Goal: Task Accomplishment & Management: Manage account settings

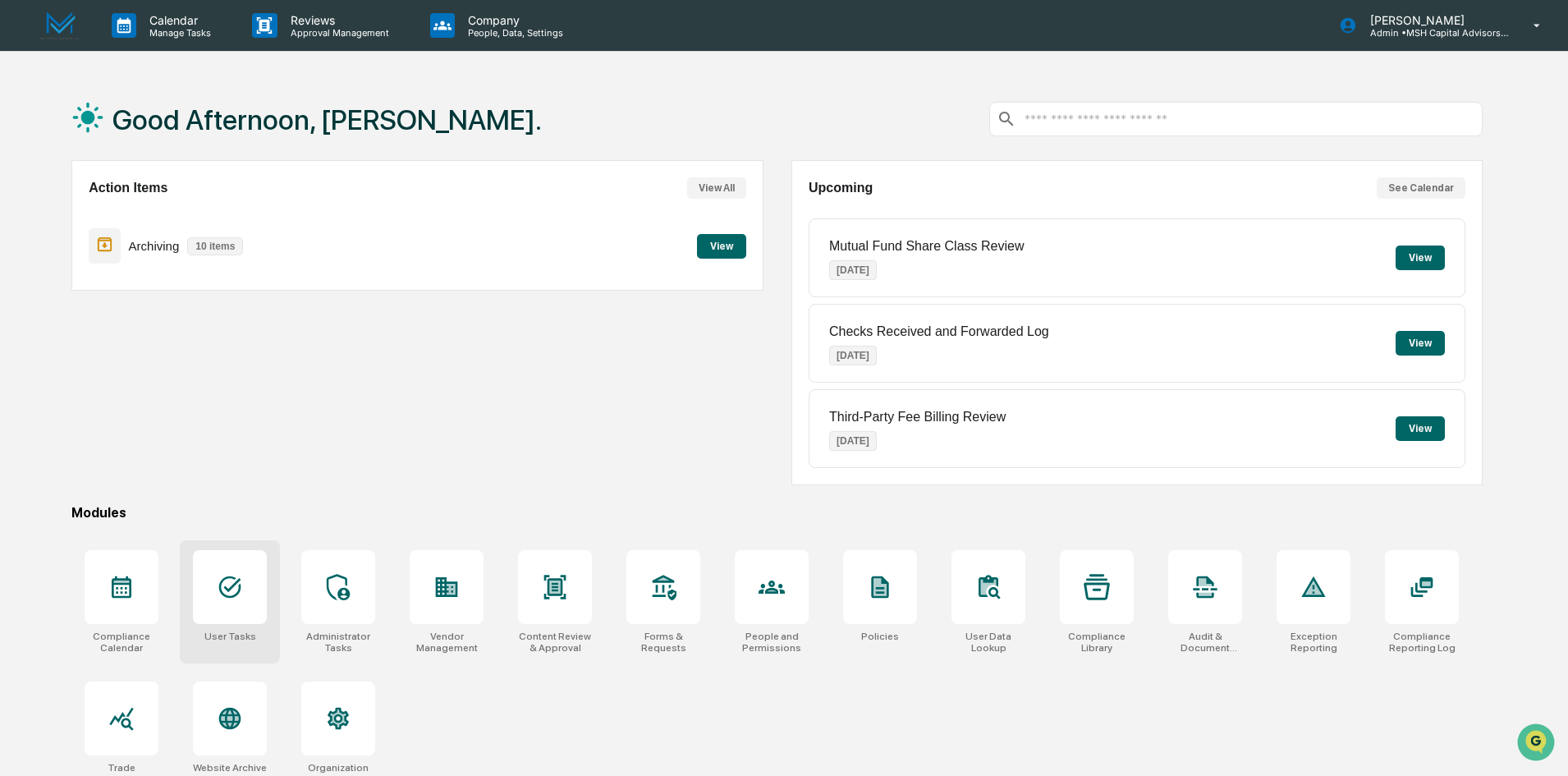
click at [228, 592] on icon at bounding box center [230, 587] width 27 height 27
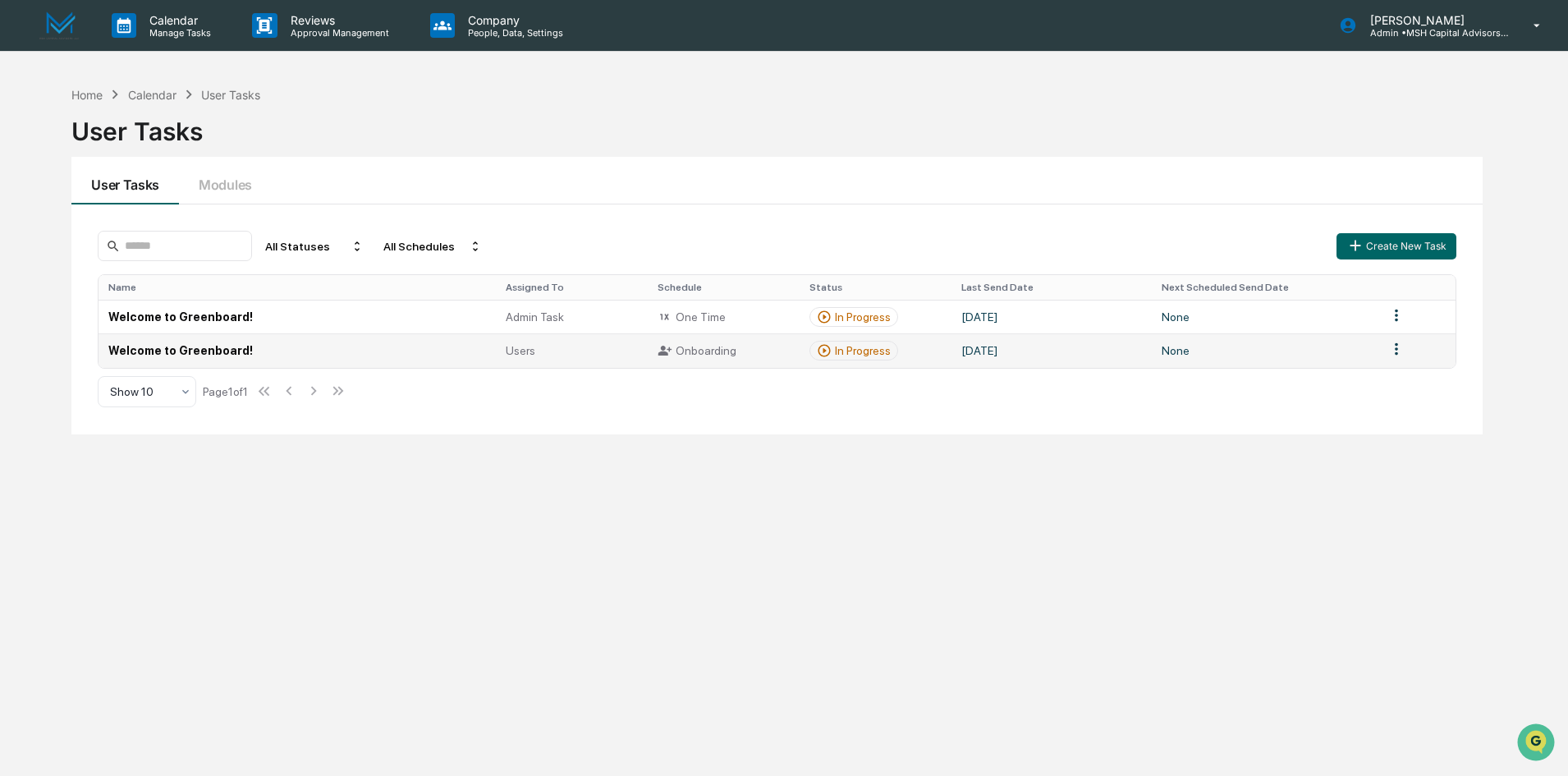
click at [317, 349] on td "Welcome to Greenboard!" at bounding box center [297, 350] width 397 height 34
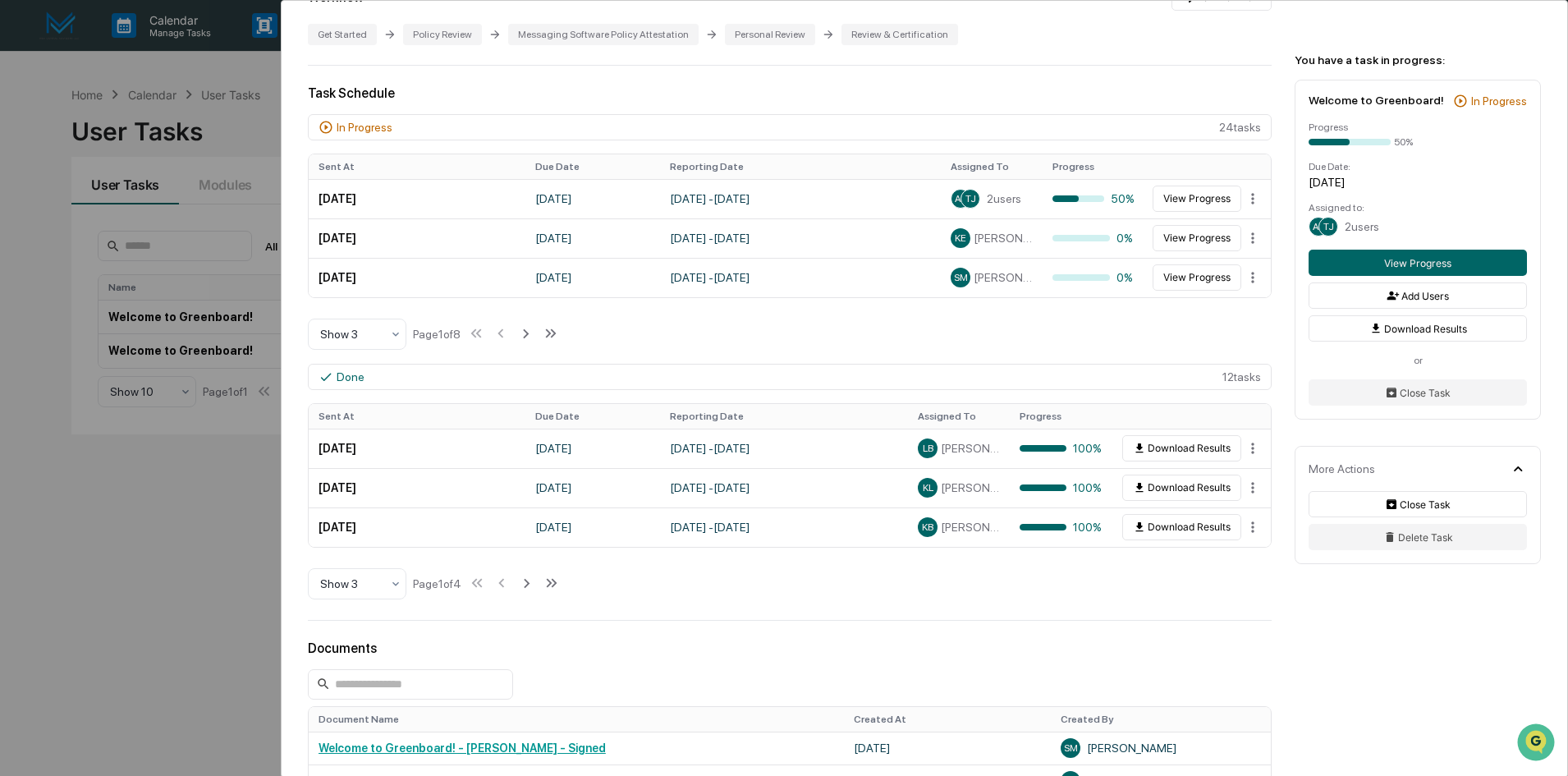
scroll to position [410, 0]
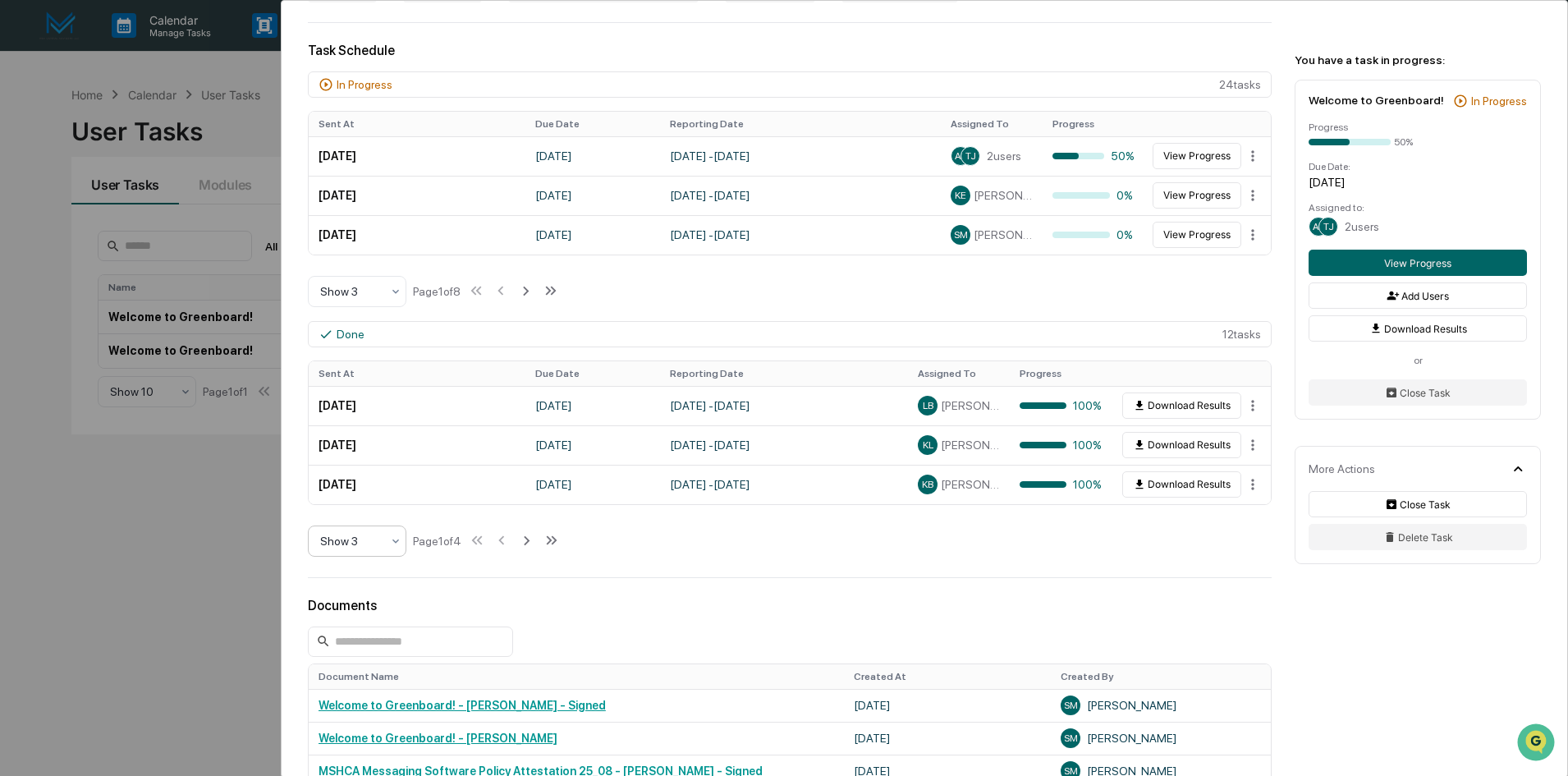
click at [390, 545] on icon at bounding box center [395, 540] width 13 height 13
click at [357, 642] on div "Show 10" at bounding box center [357, 646] width 97 height 33
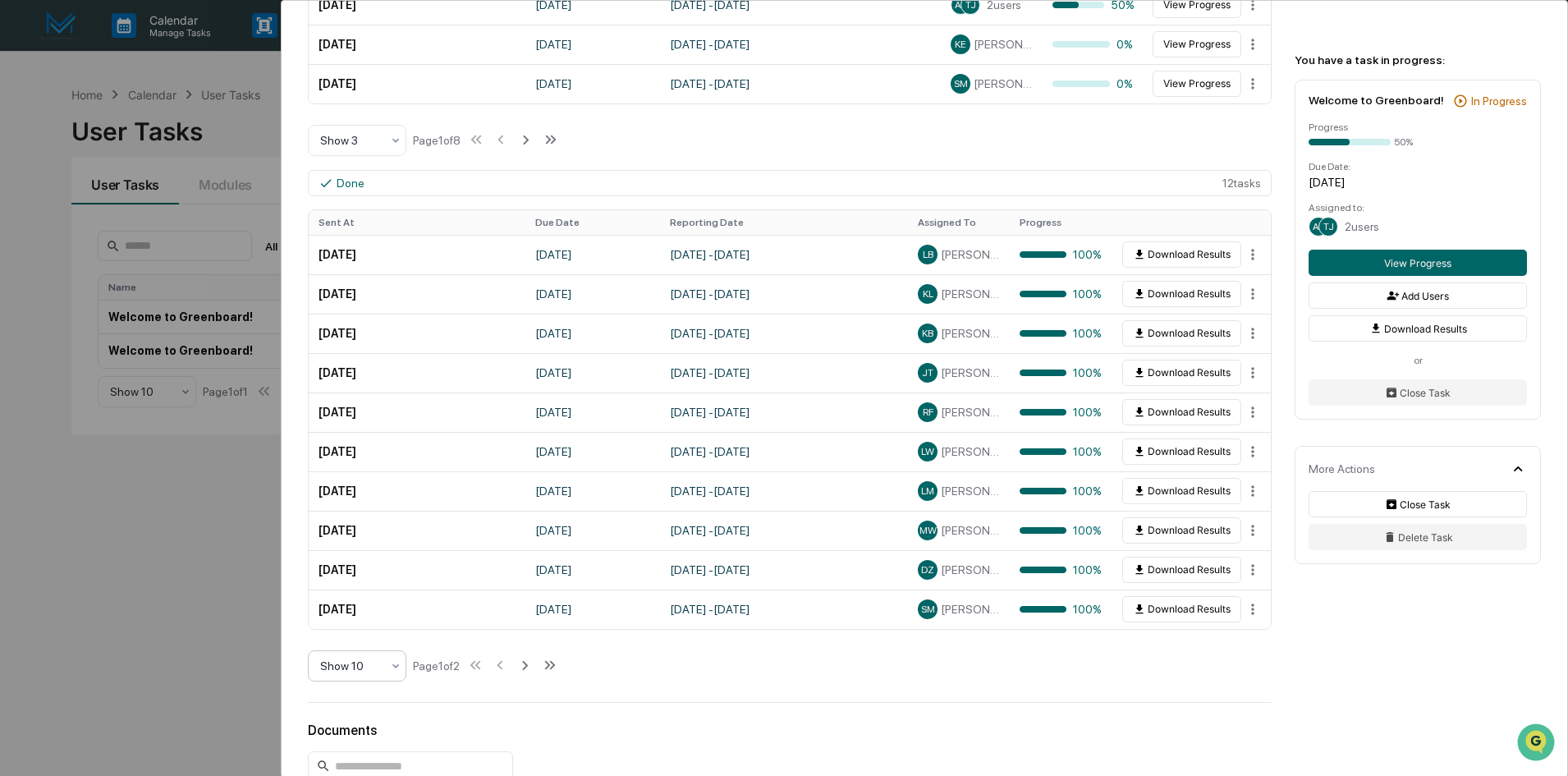
scroll to position [575, 0]
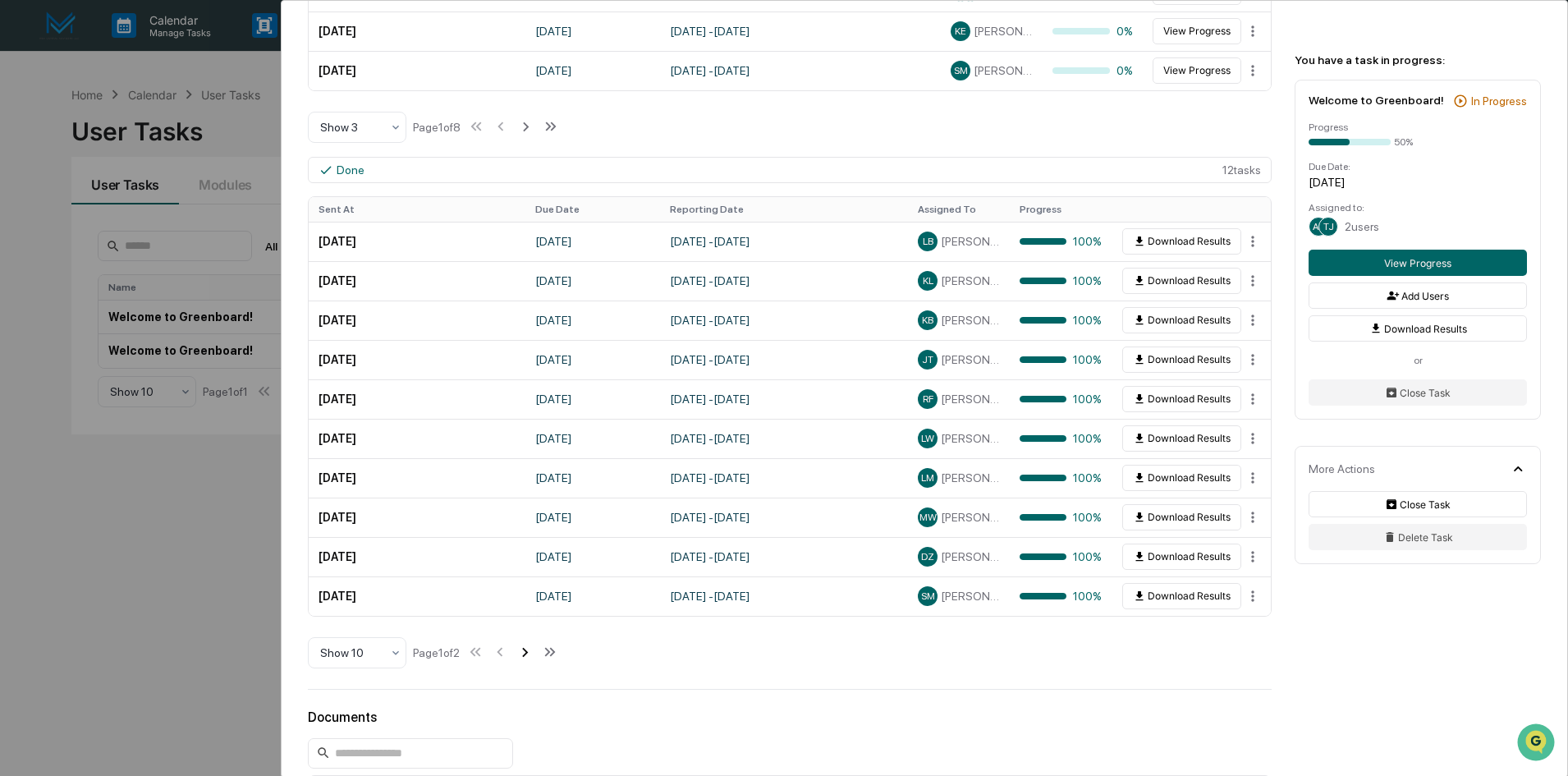
click at [528, 655] on icon at bounding box center [525, 652] width 6 height 9
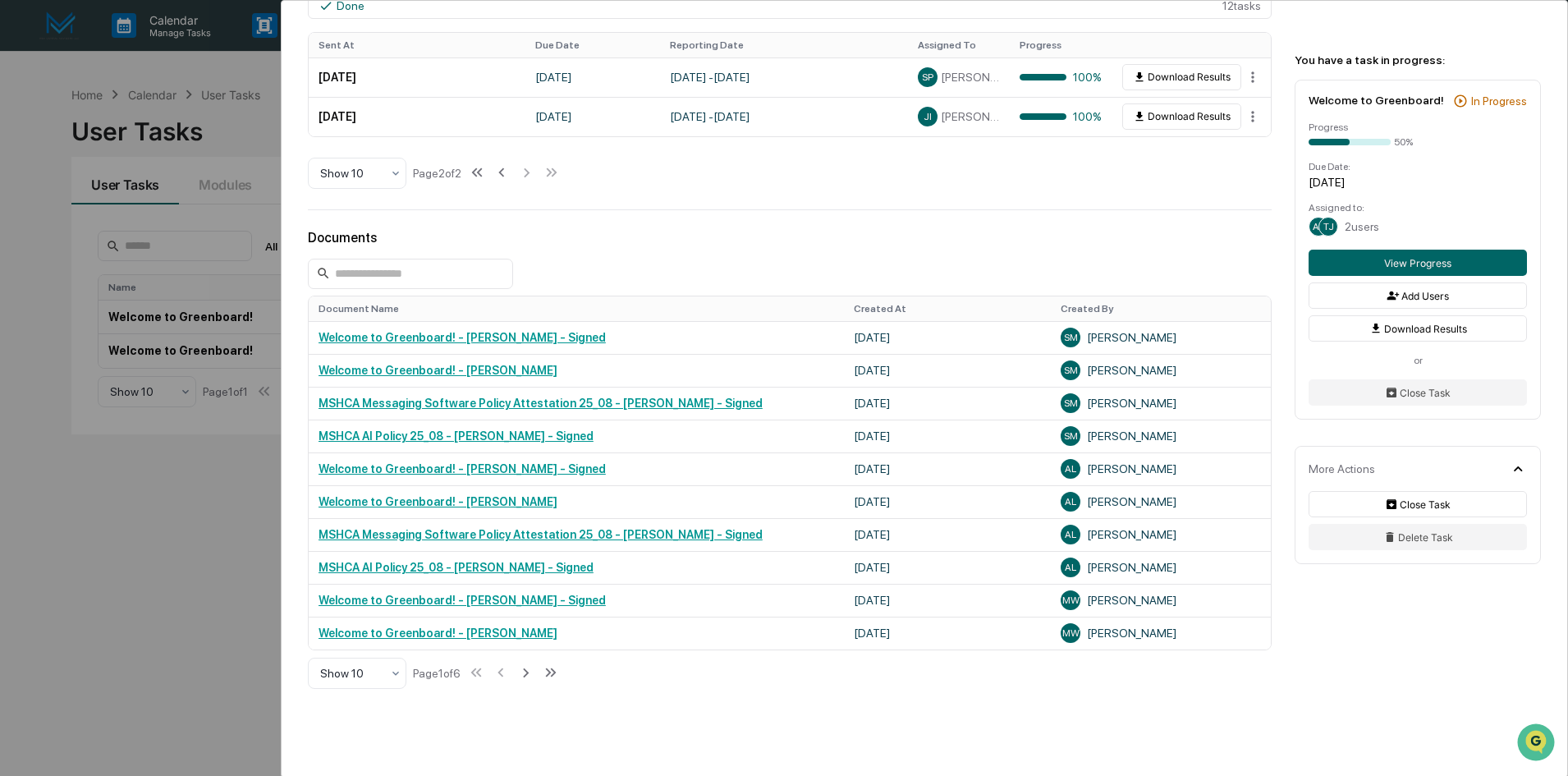
scroll to position [817, 0]
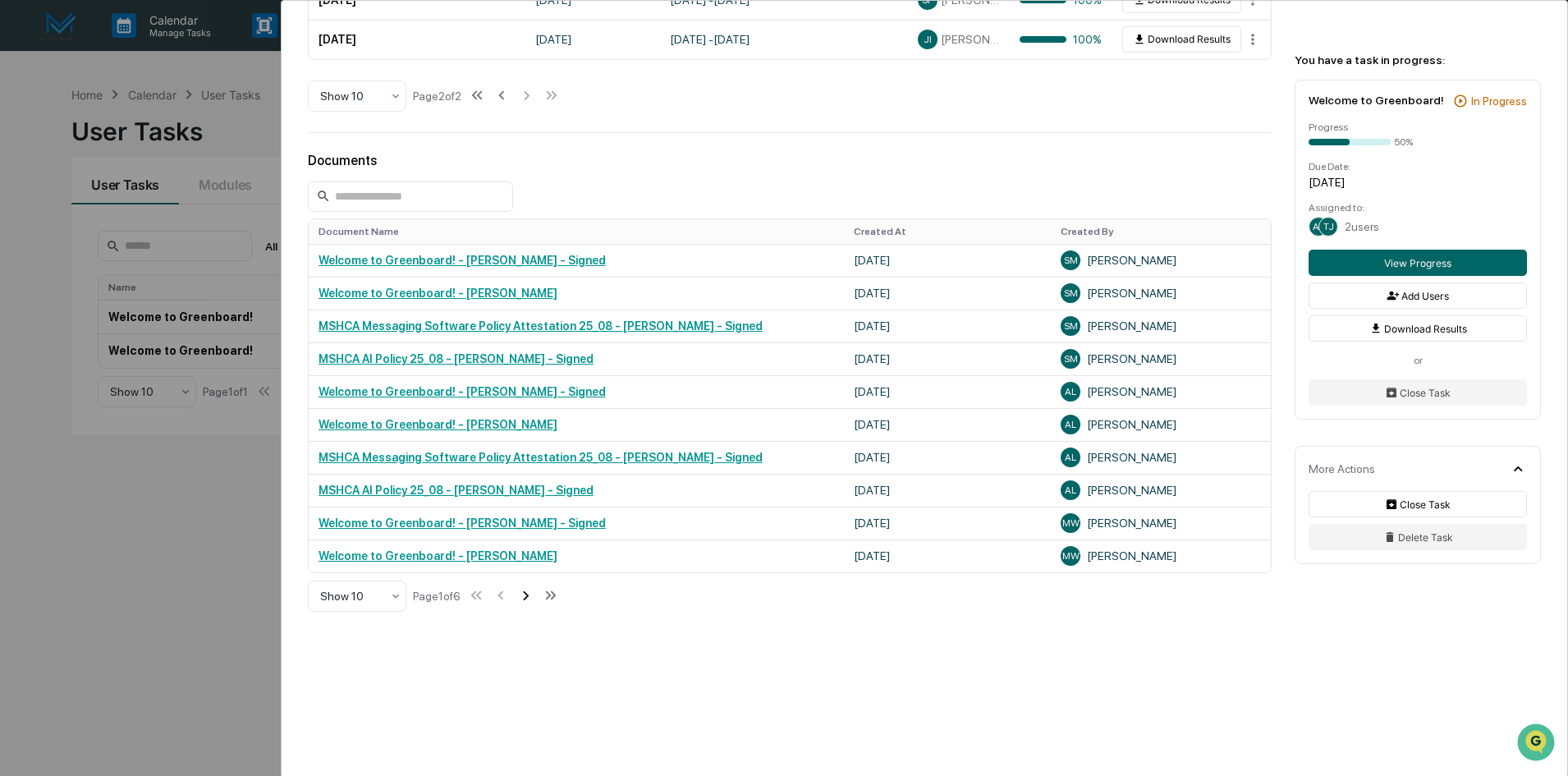
click at [528, 598] on icon at bounding box center [525, 595] width 18 height 18
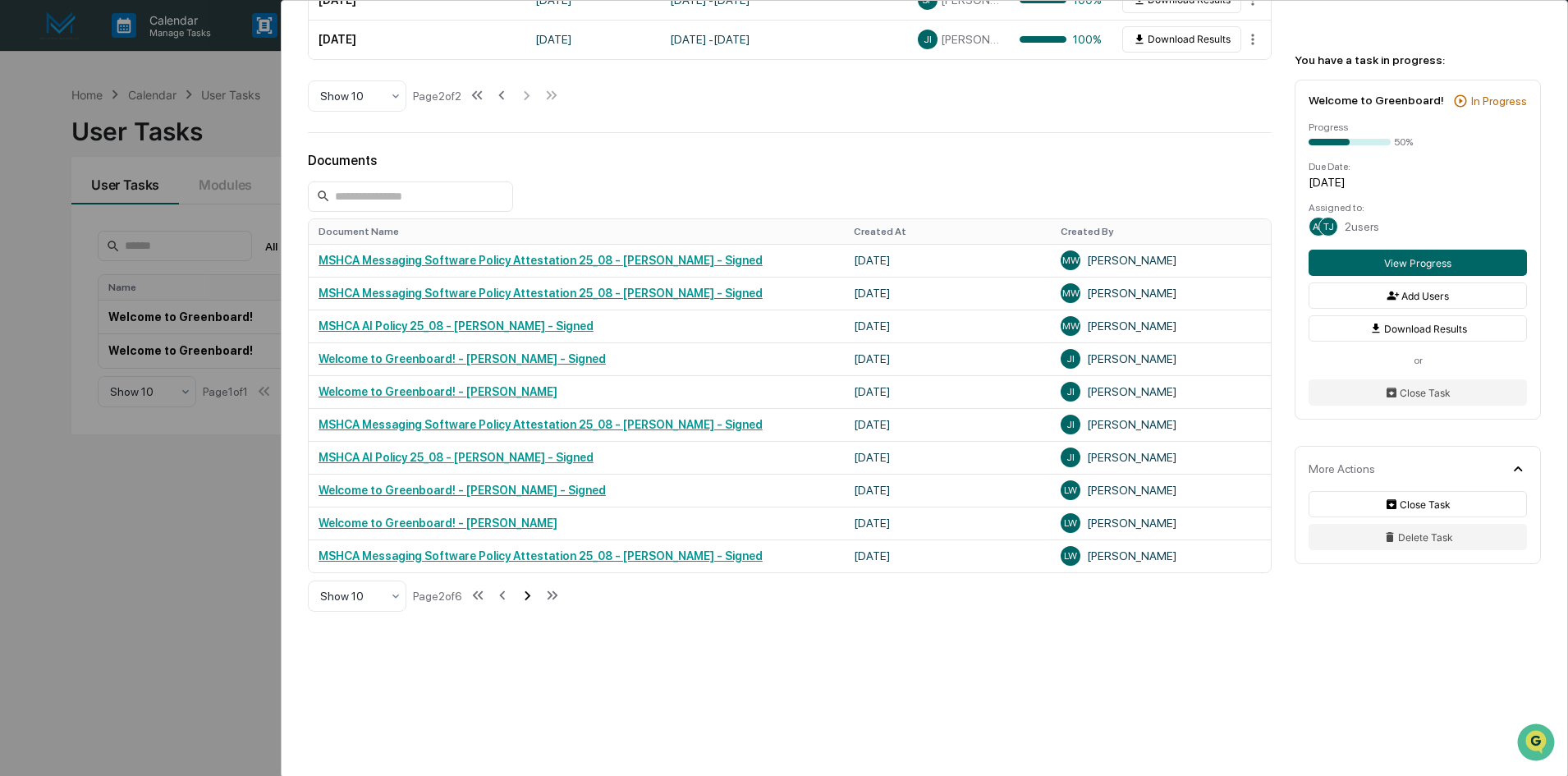
click at [528, 598] on icon at bounding box center [526, 595] width 18 height 18
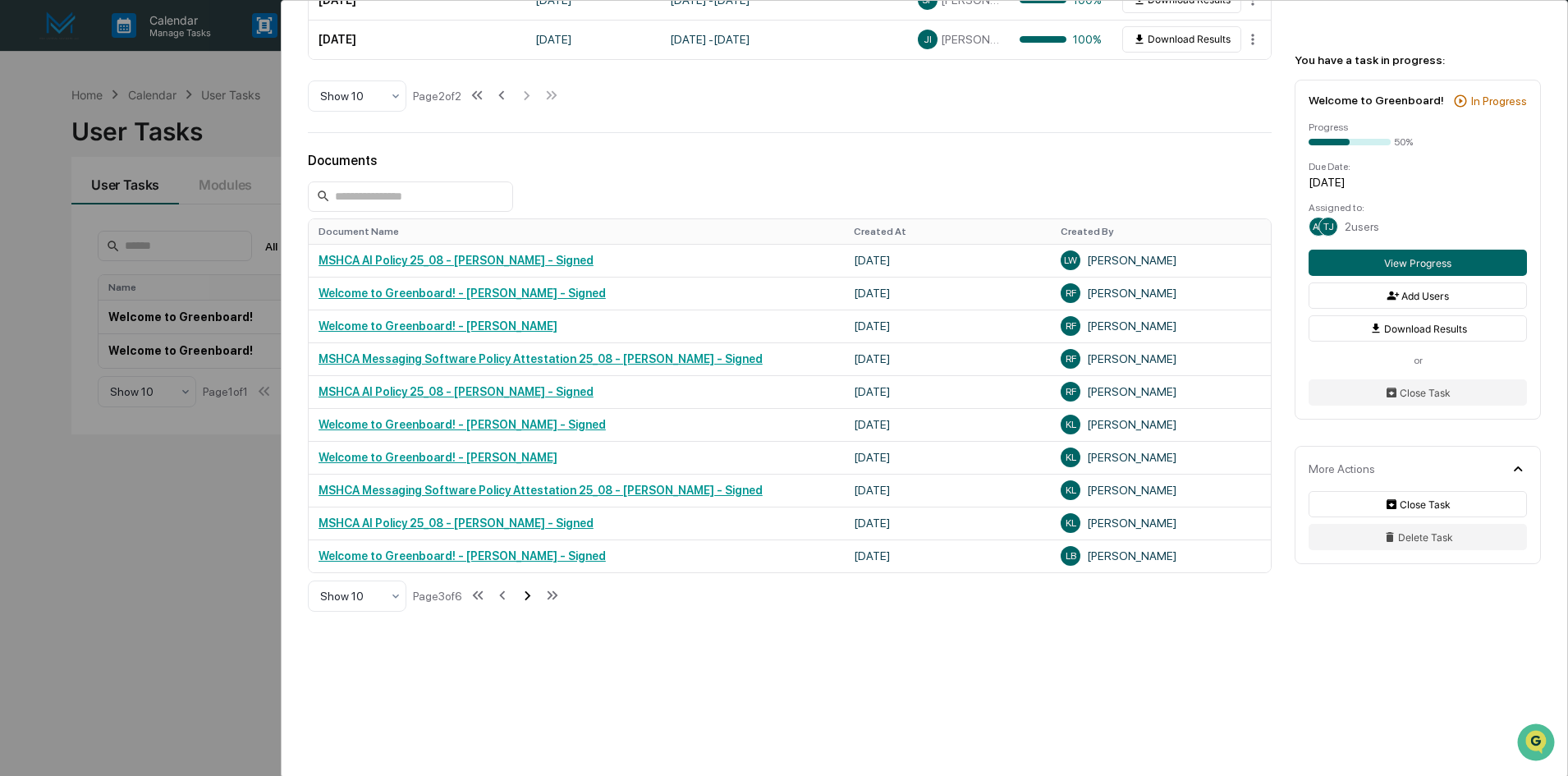
click at [528, 598] on icon at bounding box center [526, 595] width 18 height 18
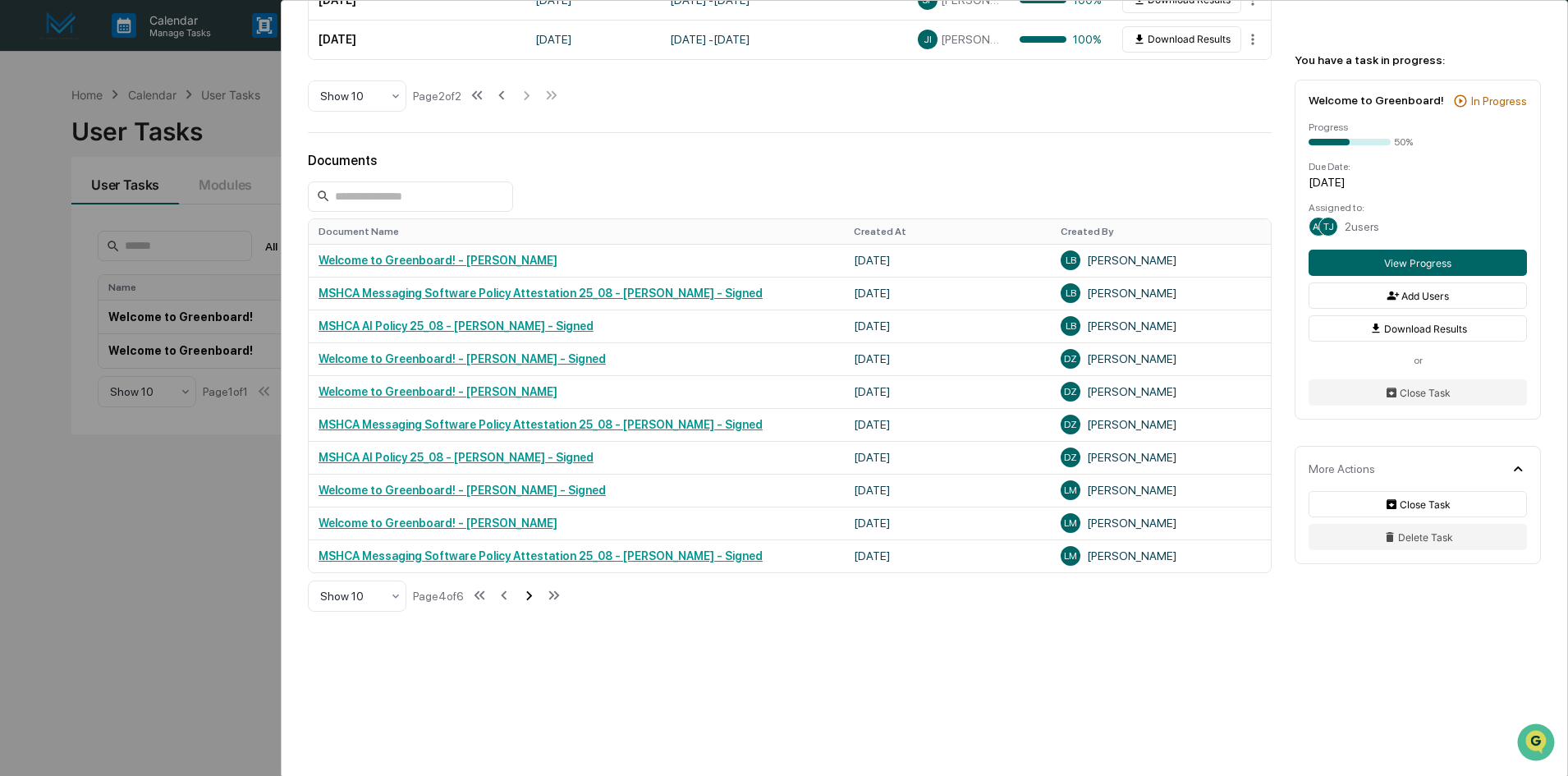
click at [528, 598] on icon at bounding box center [528, 595] width 18 height 18
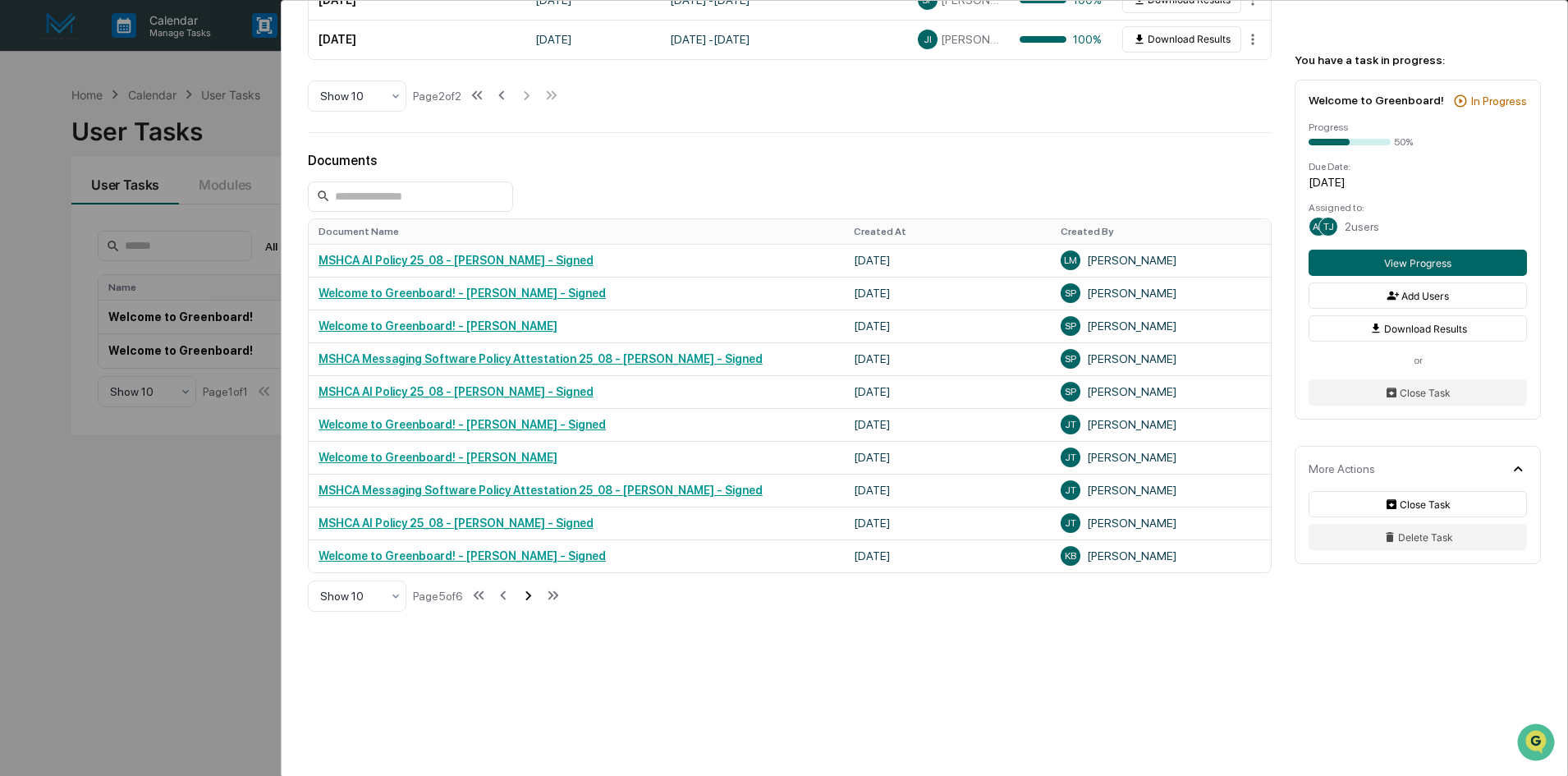
click at [528, 598] on icon at bounding box center [527, 595] width 18 height 18
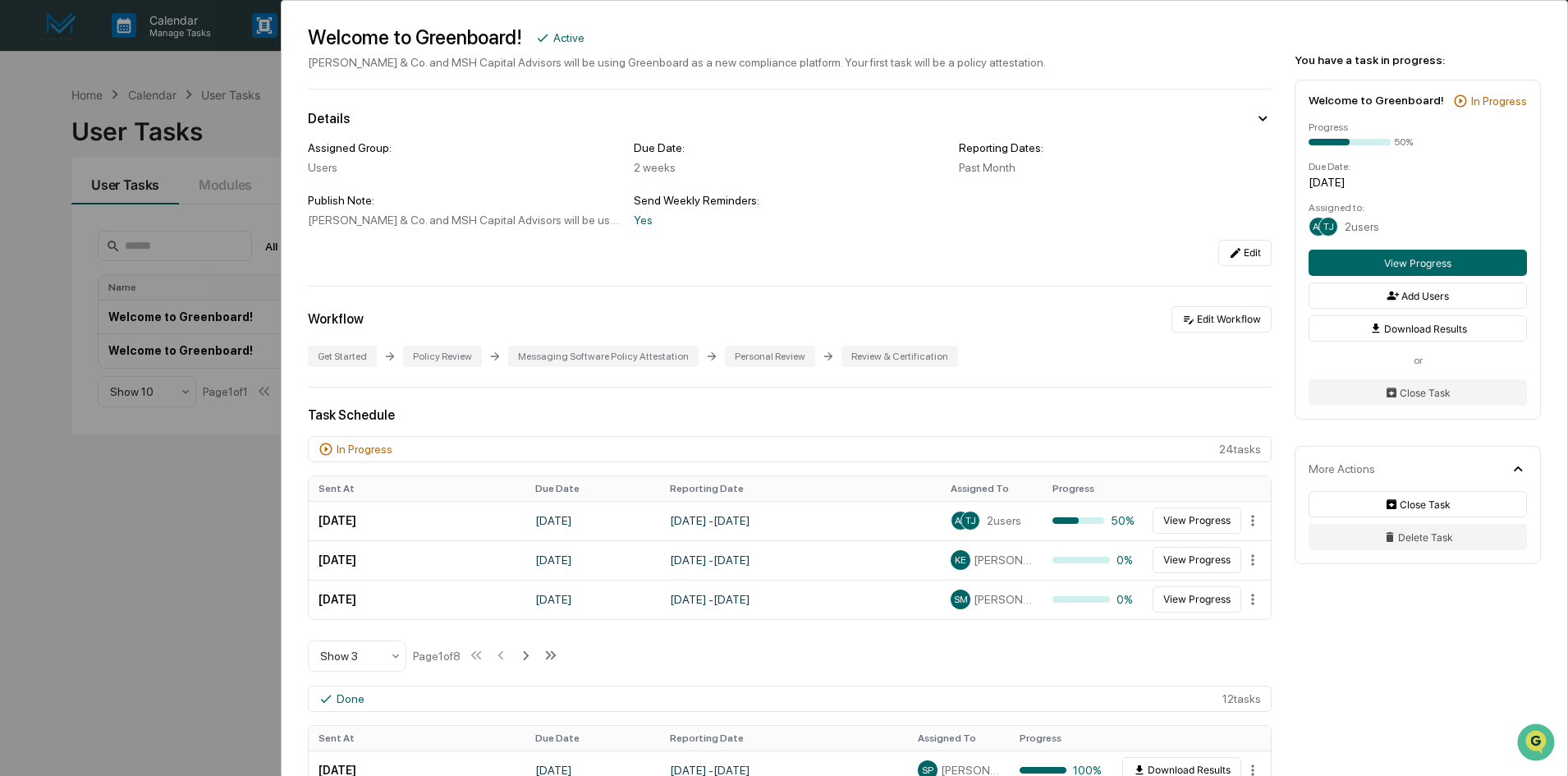
scroll to position [0, 0]
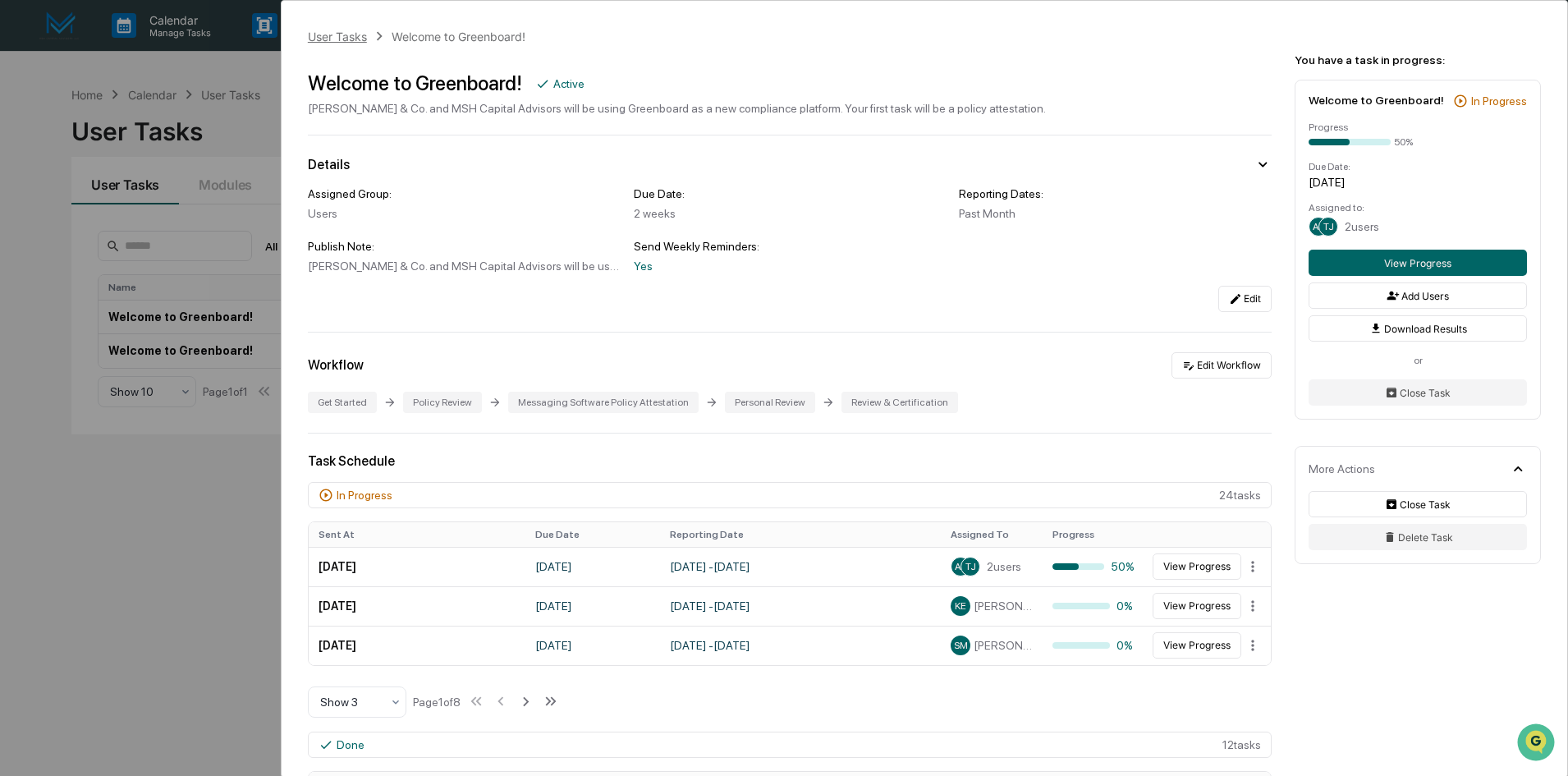
click at [328, 34] on div "User Tasks" at bounding box center [337, 36] width 59 height 14
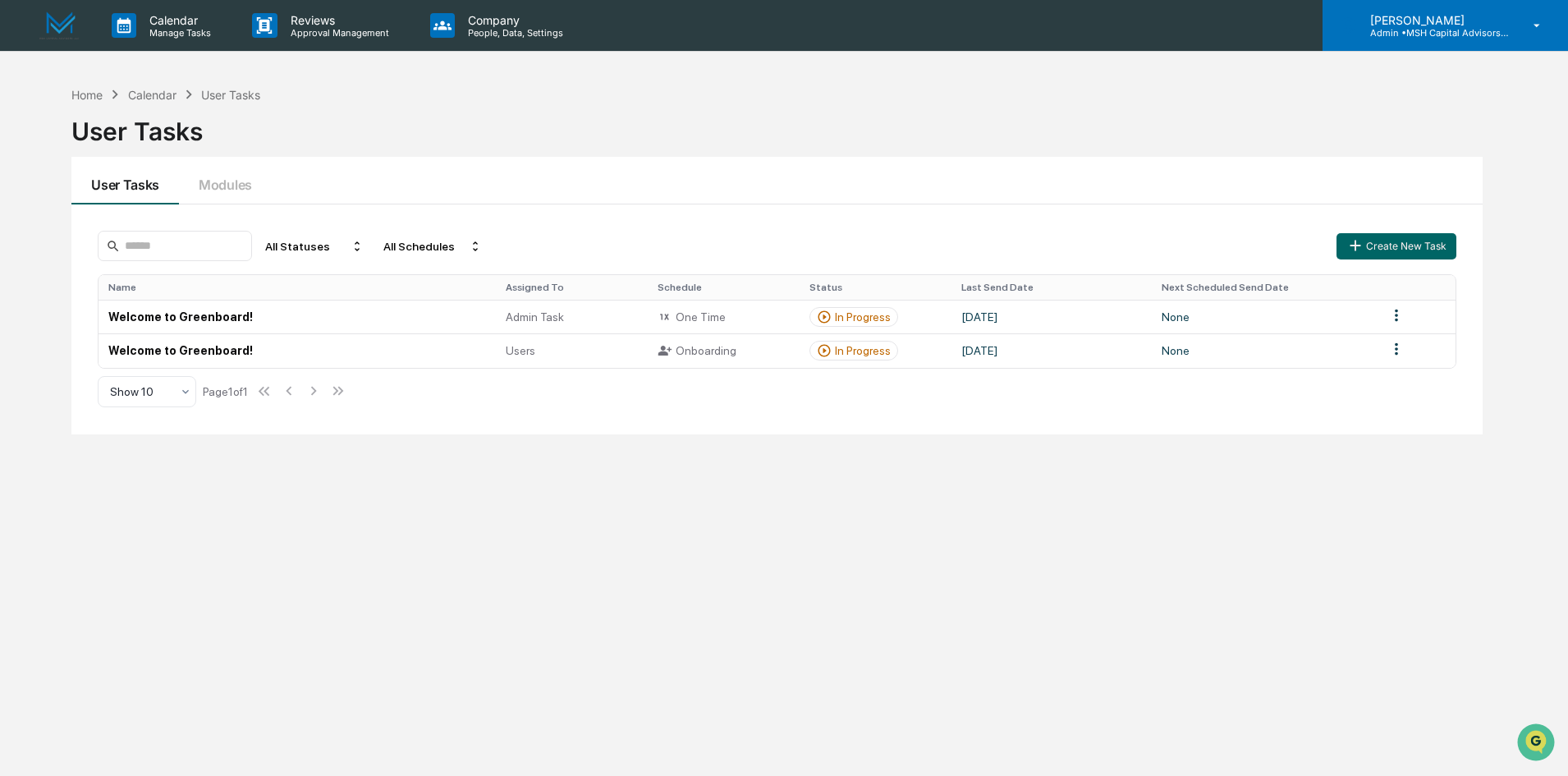
click at [1423, 32] on p "Admin • MSH Capital Advisors LLC - RIA" at bounding box center [1434, 33] width 153 height 11
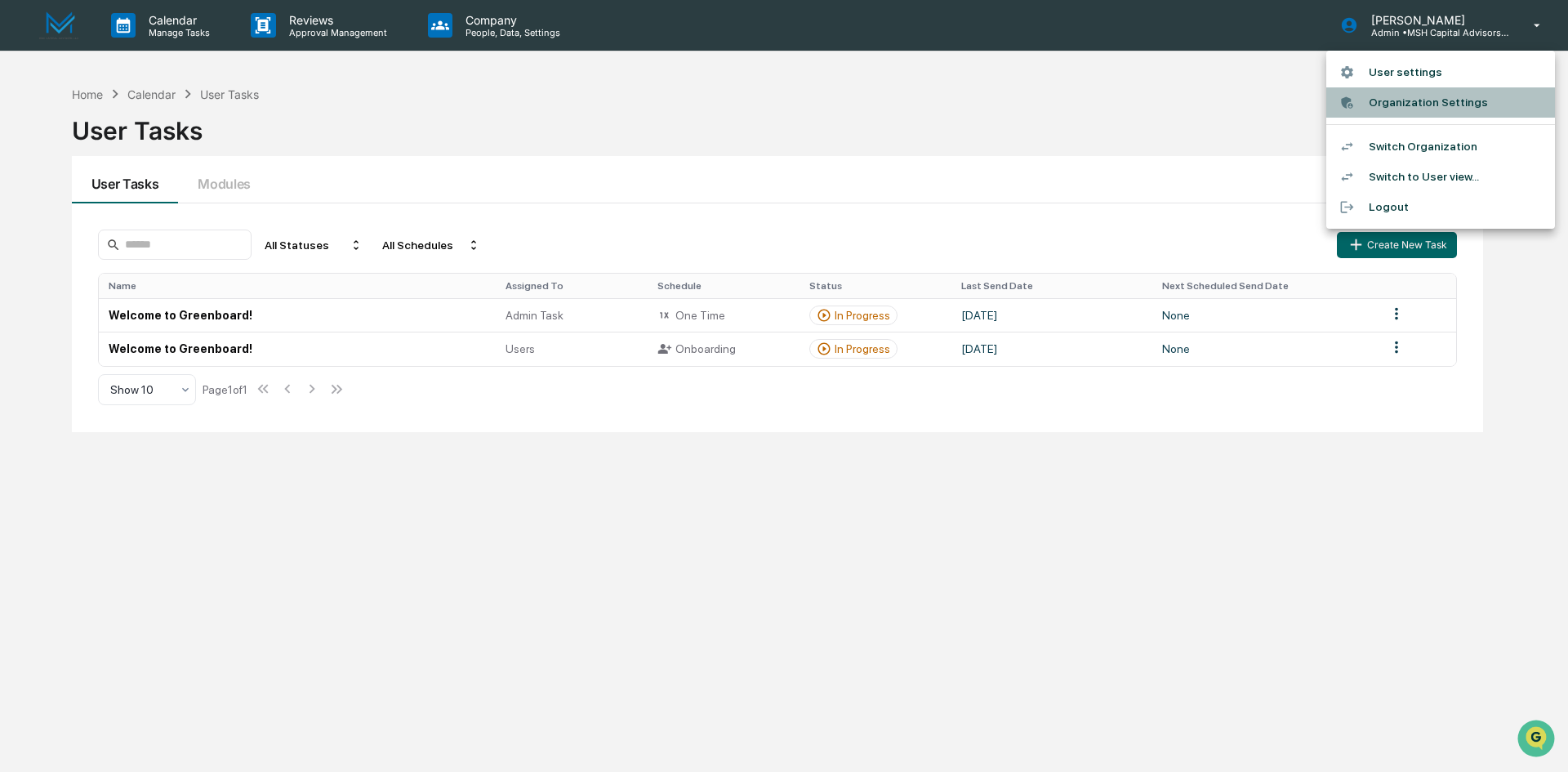
click at [1408, 105] on li "Organization Settings" at bounding box center [1440, 102] width 228 height 30
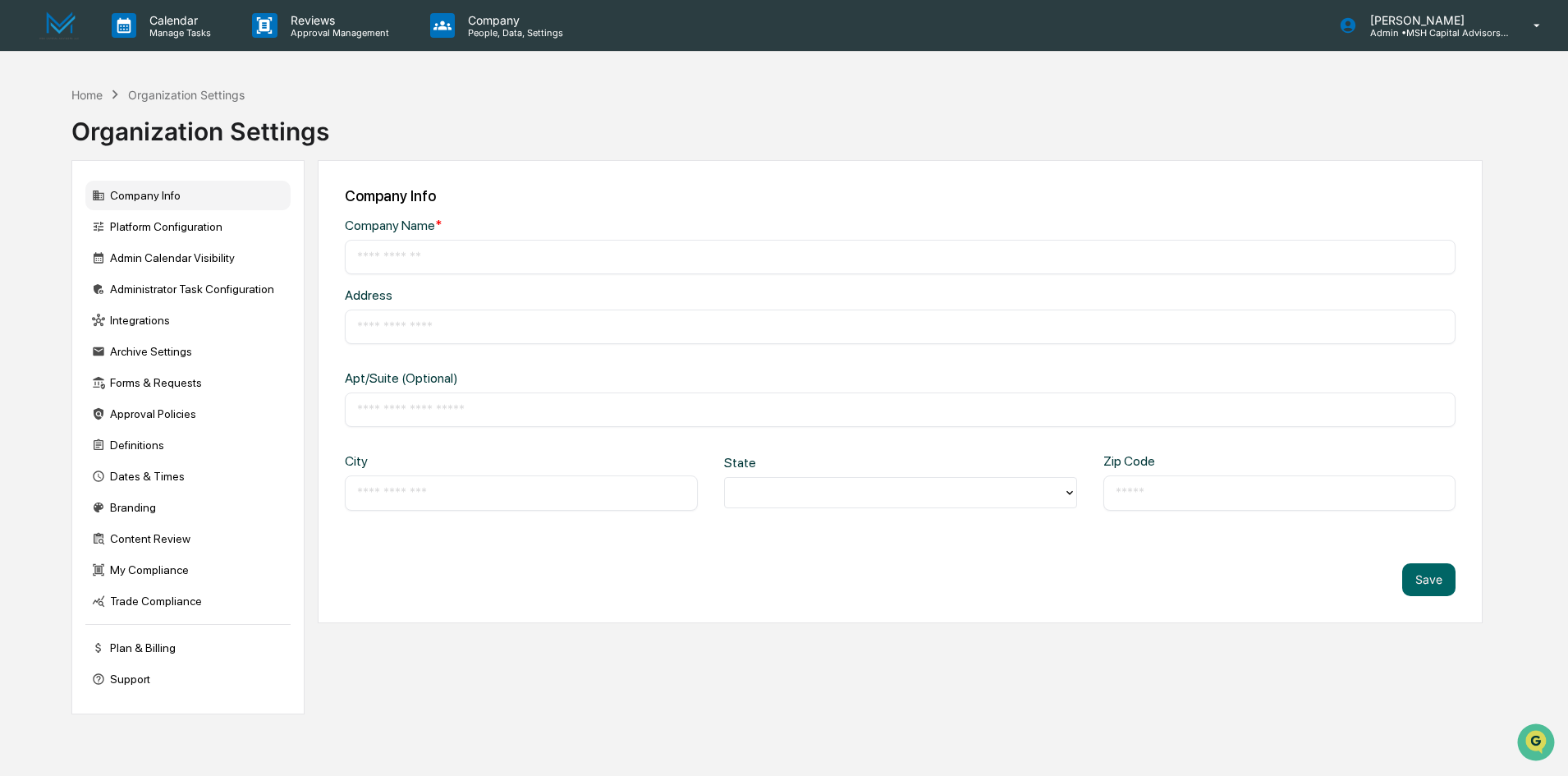
type input "**********"
type input "*****"
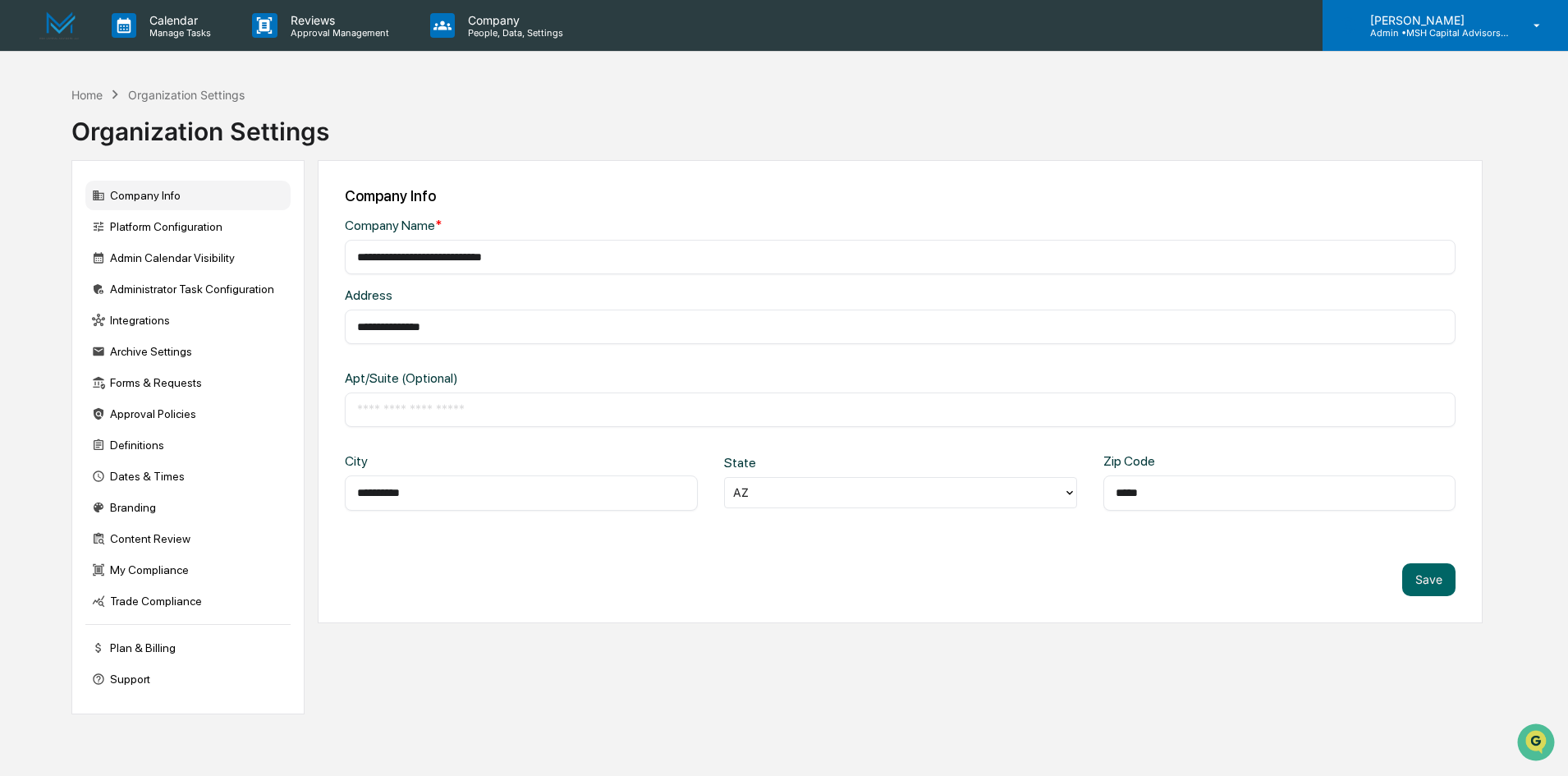
click at [1414, 36] on p "Admin • MSH Capital Advisors LLC - RIA" at bounding box center [1434, 33] width 153 height 11
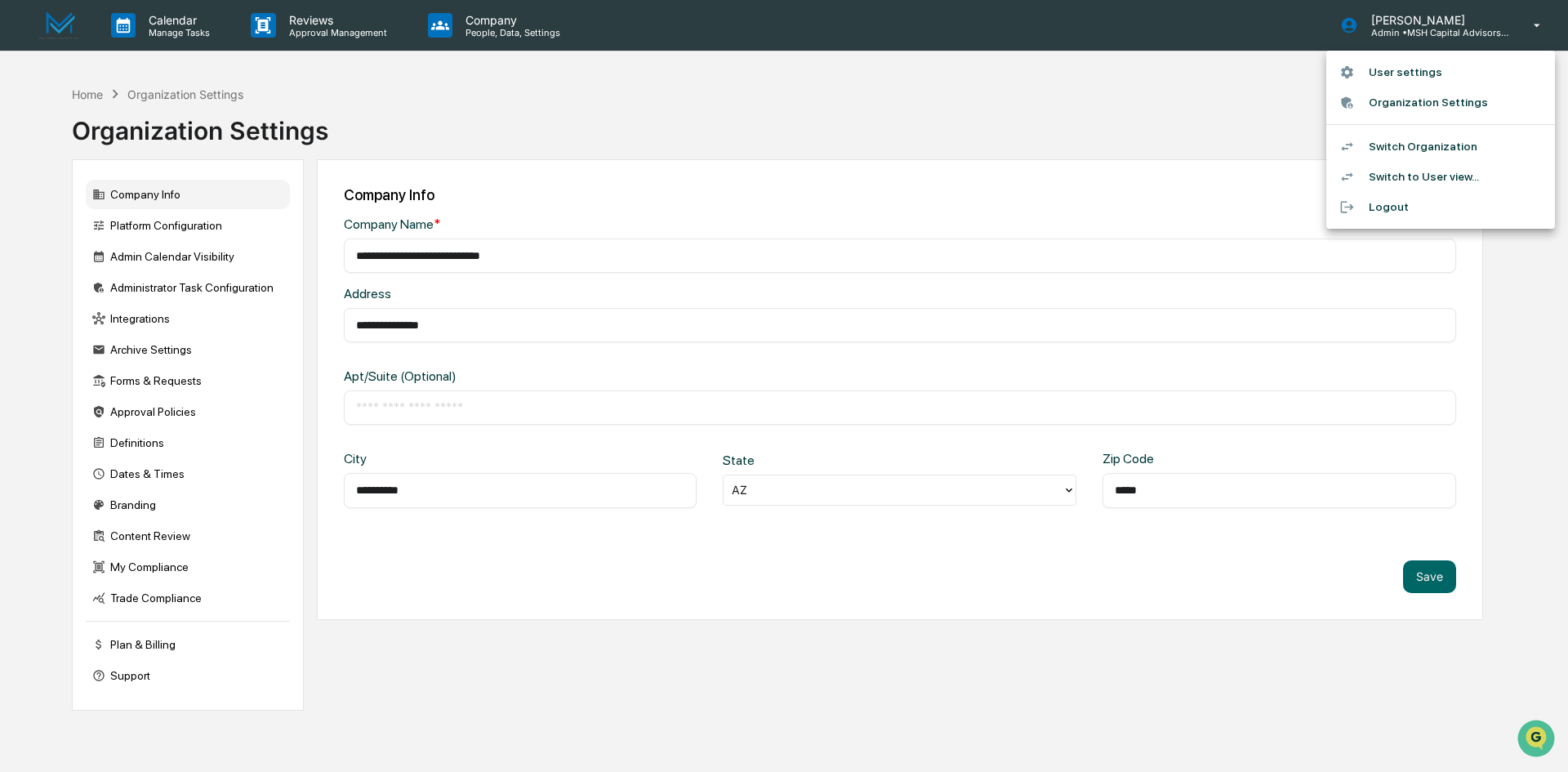
click at [1413, 145] on li "Switch Organization" at bounding box center [1440, 146] width 228 height 30
